Goal: Use online tool/utility: Use online tool/utility

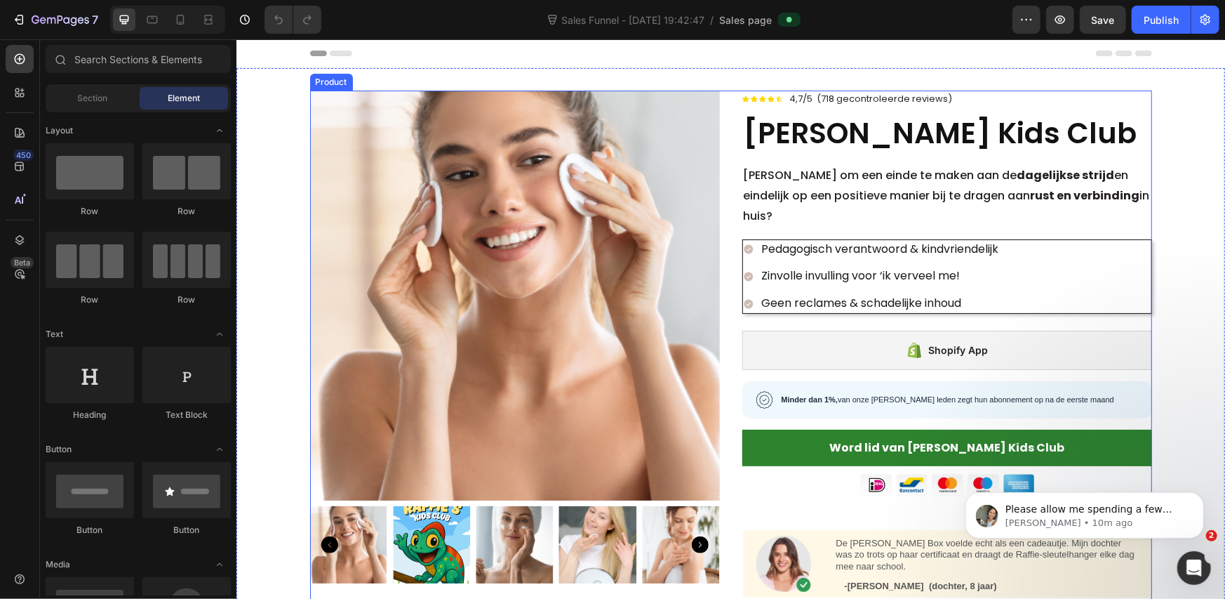
click at [847, 330] on div "Shopify App" at bounding box center [947, 349] width 410 height 39
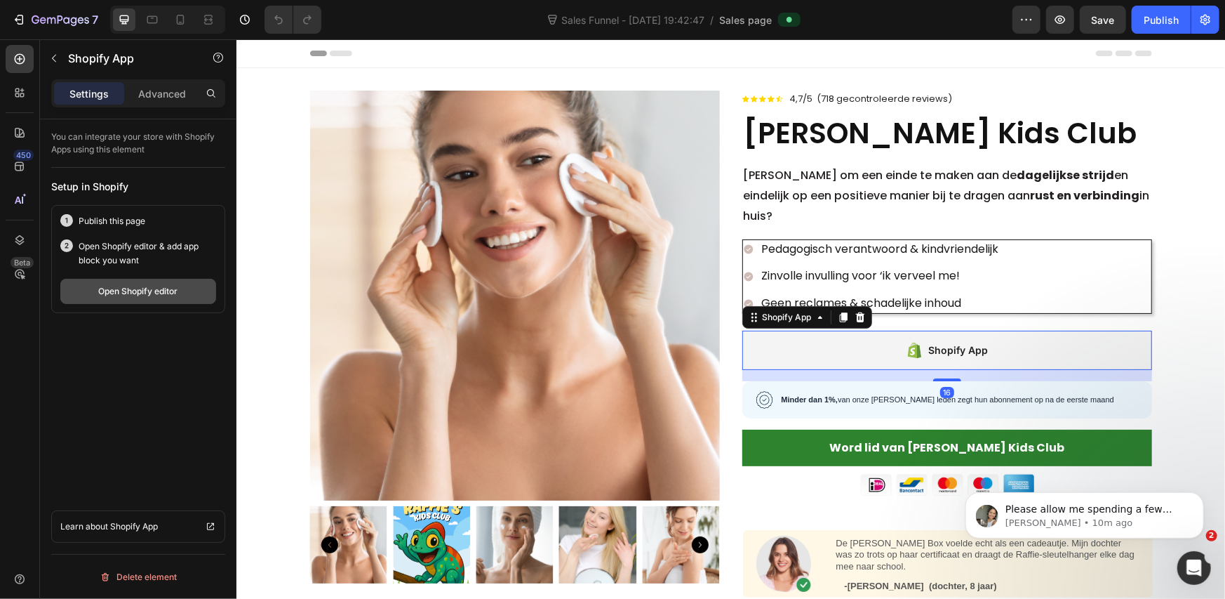
click at [149, 291] on div "Open Shopify editor" at bounding box center [138, 291] width 79 height 13
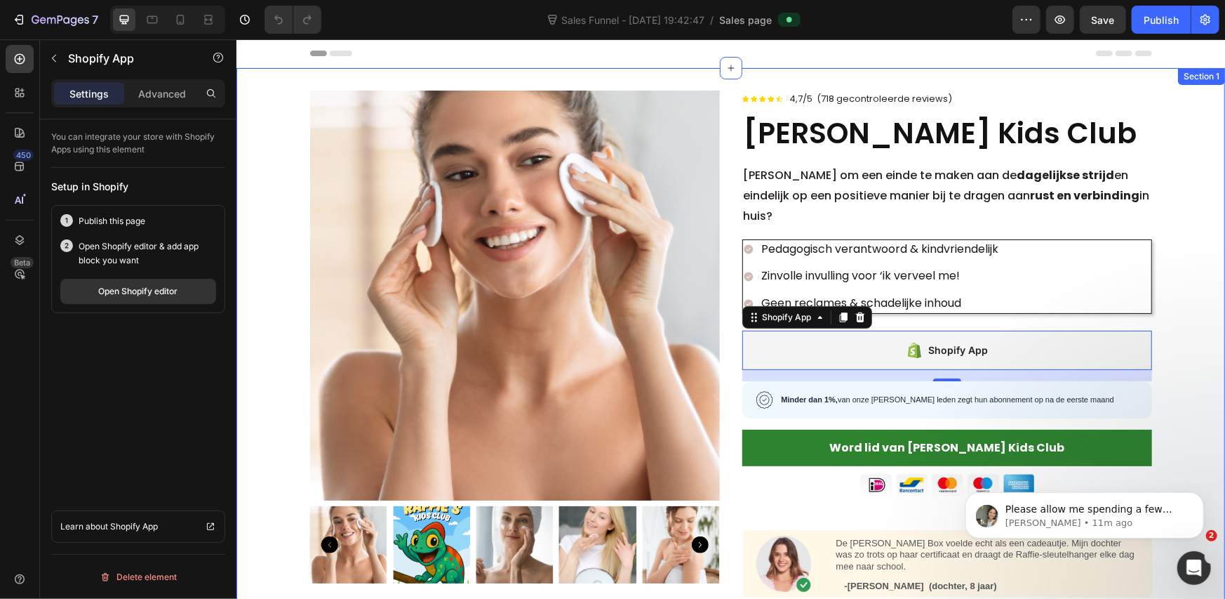
click at [1159, 75] on div "Product Images Icon Icon Icon Icon Icon Icon List Hoz 4,7/5 (718 gecontroleerde…" at bounding box center [730, 488] width 989 height 843
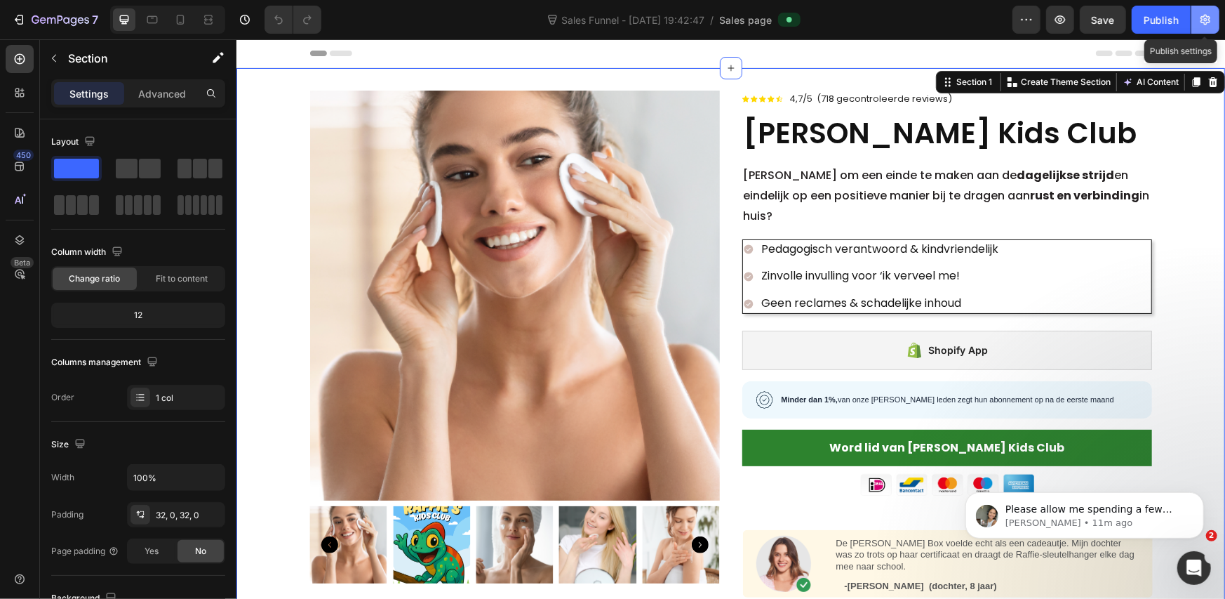
click at [1201, 23] on icon "button" at bounding box center [1206, 20] width 14 height 14
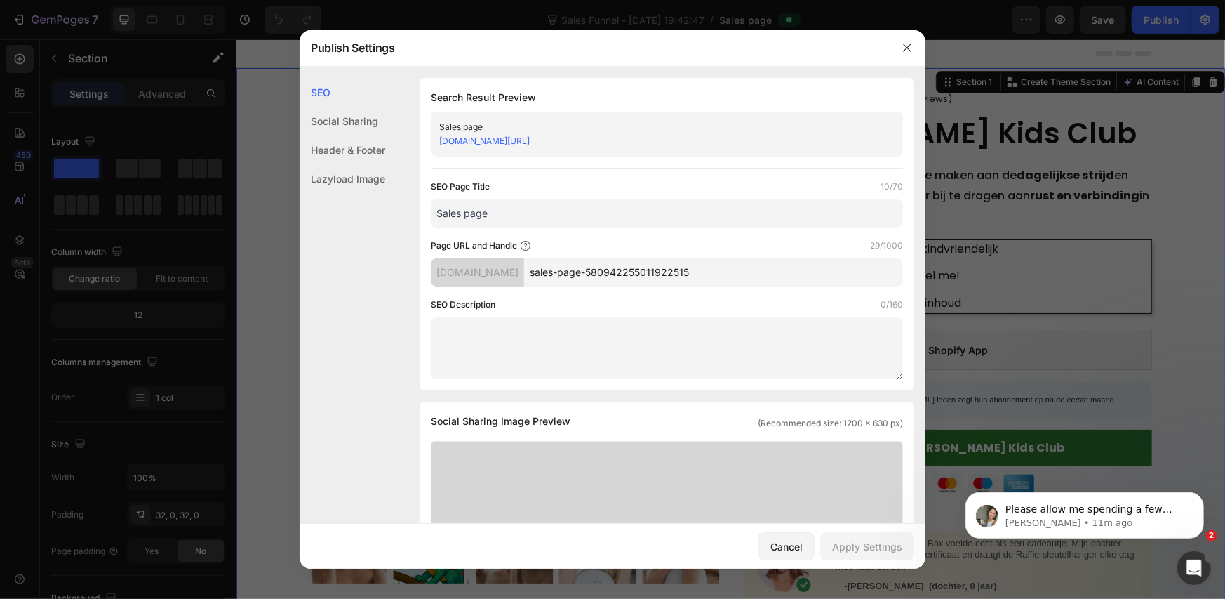
drag, startPoint x: 725, startPoint y: 140, endPoint x: 628, endPoint y: 139, distance: 96.8
click at [628, 139] on div "[DOMAIN_NAME][URL]" at bounding box center [655, 141] width 432 height 14
copy link "580942255011922515"
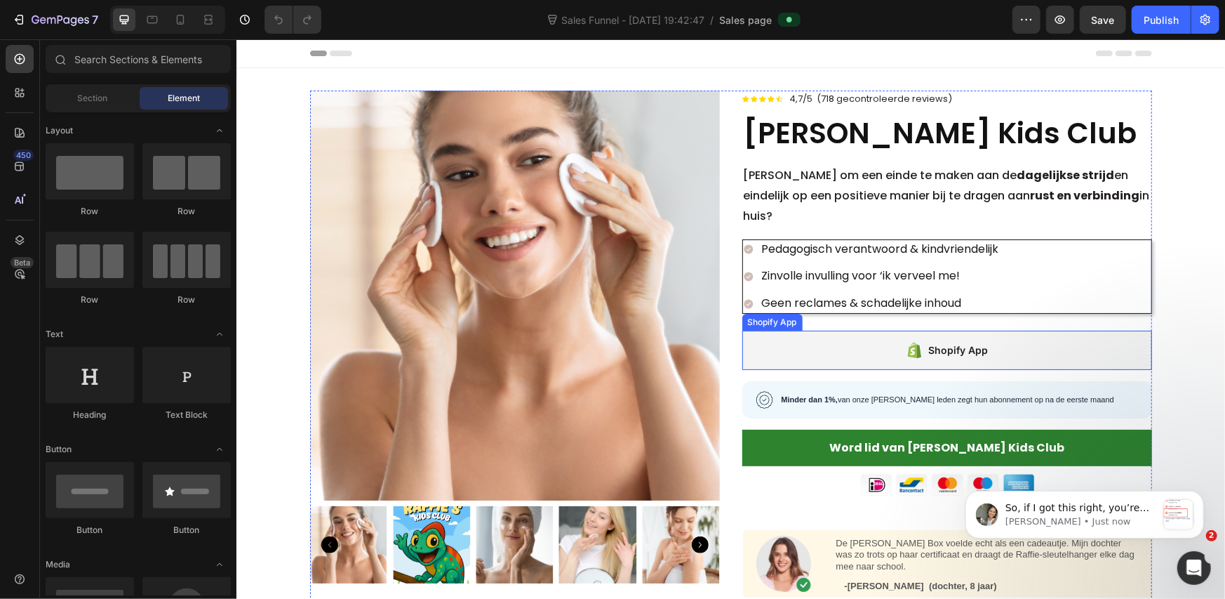
click at [852, 330] on div "Shopify App" at bounding box center [947, 349] width 410 height 39
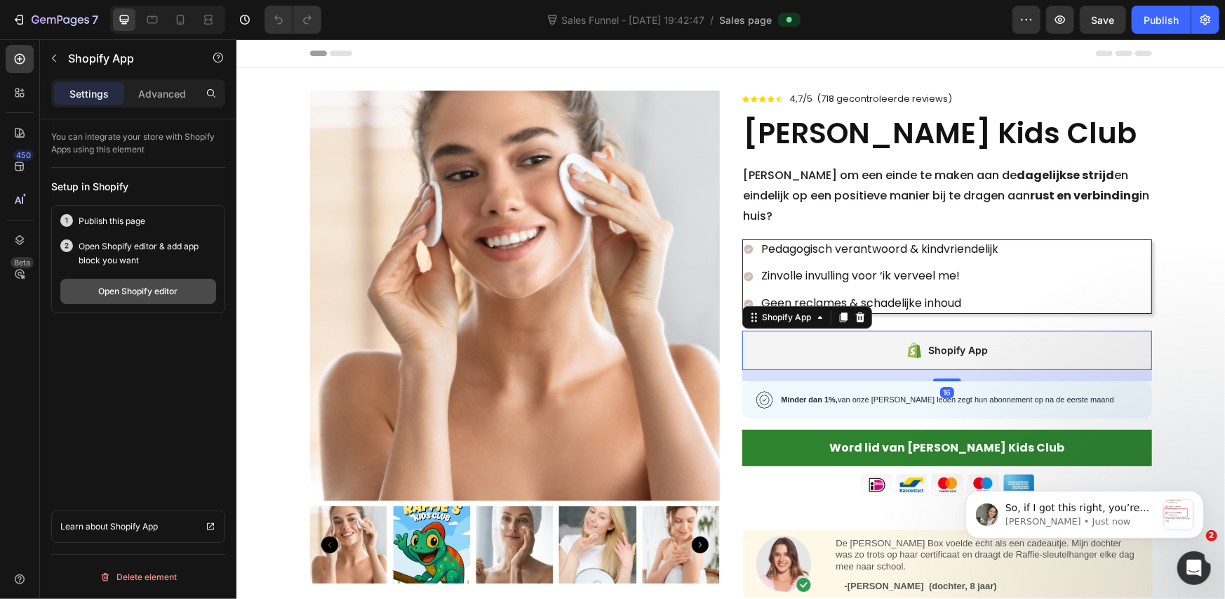
click at [197, 293] on button "Open Shopify editor" at bounding box center [138, 291] width 156 height 25
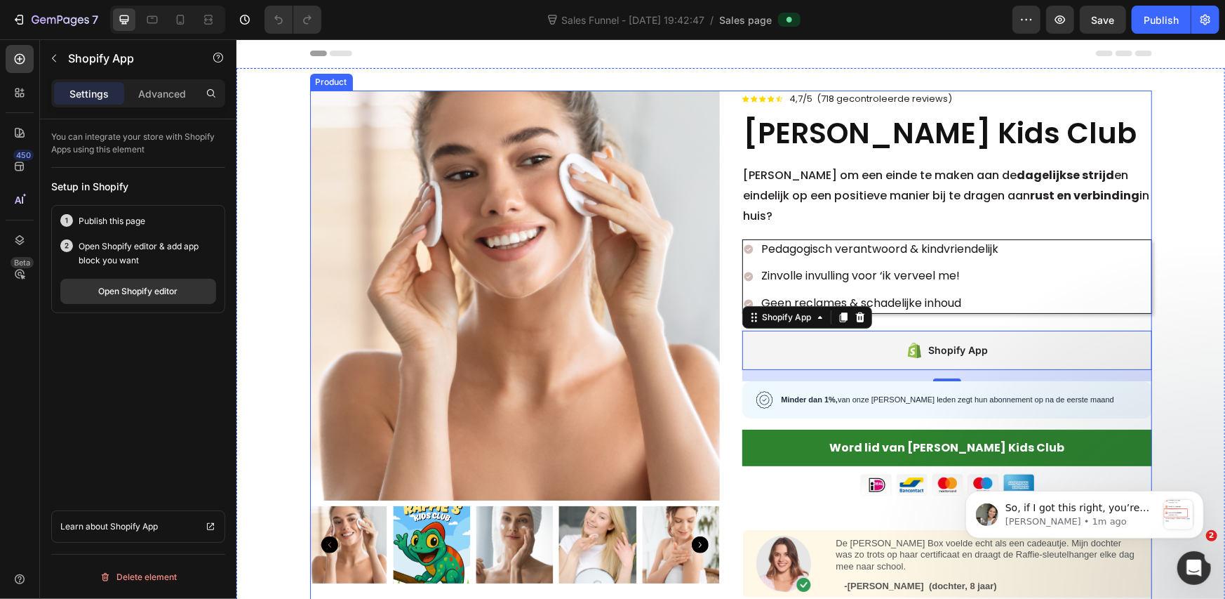
click at [728, 116] on div "Product Images Icon Icon Icon Icon Icon Icon List Hoz 4,7/5 (718 gecontroleerde…" at bounding box center [730, 417] width 842 height 654
